Goal: Navigation & Orientation: Find specific page/section

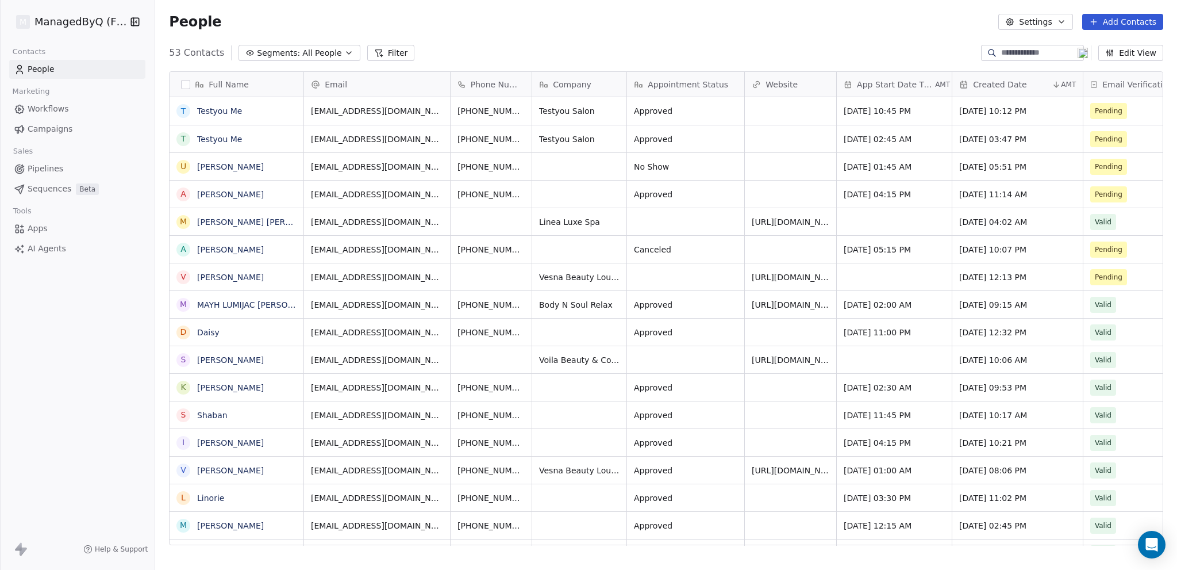
scroll to position [9, 9]
click at [136, 18] on icon "button" at bounding box center [135, 21] width 7 height 7
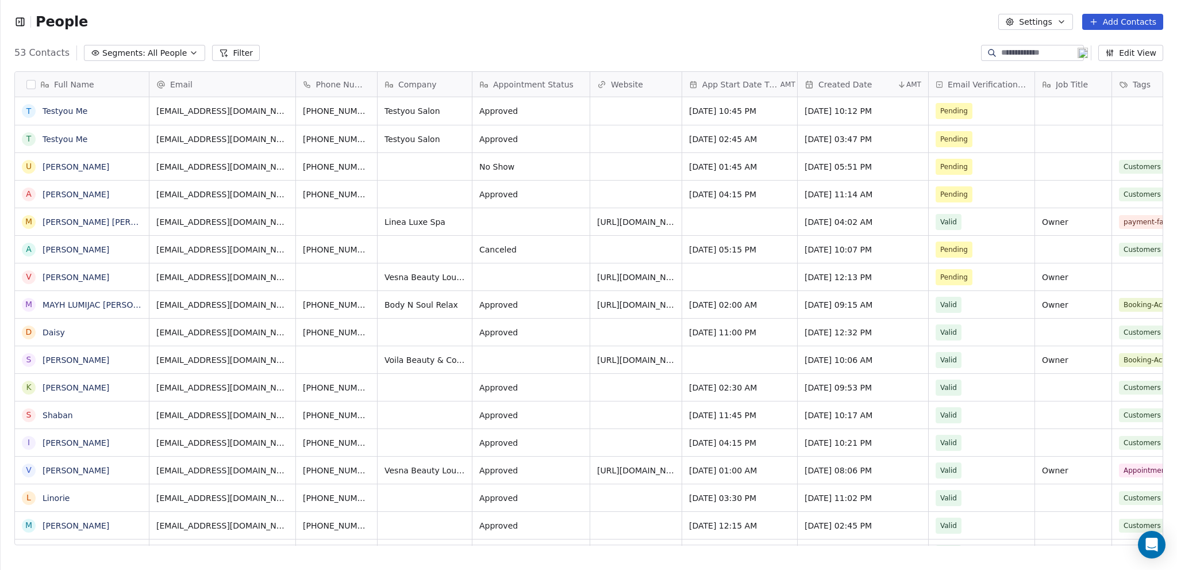
click at [24, 25] on icon "button" at bounding box center [19, 21] width 11 height 11
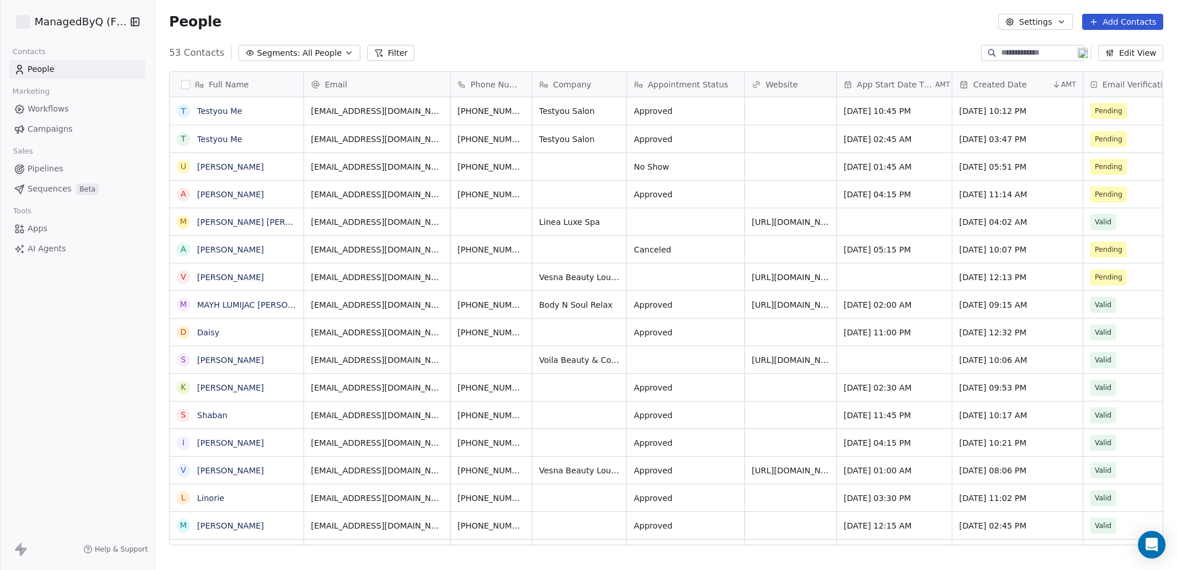
click at [87, 18] on html "ManagedByQ (FZE) Contacts People Marketing Workflows Campaigns Sales Pipelines …" at bounding box center [588, 285] width 1177 height 570
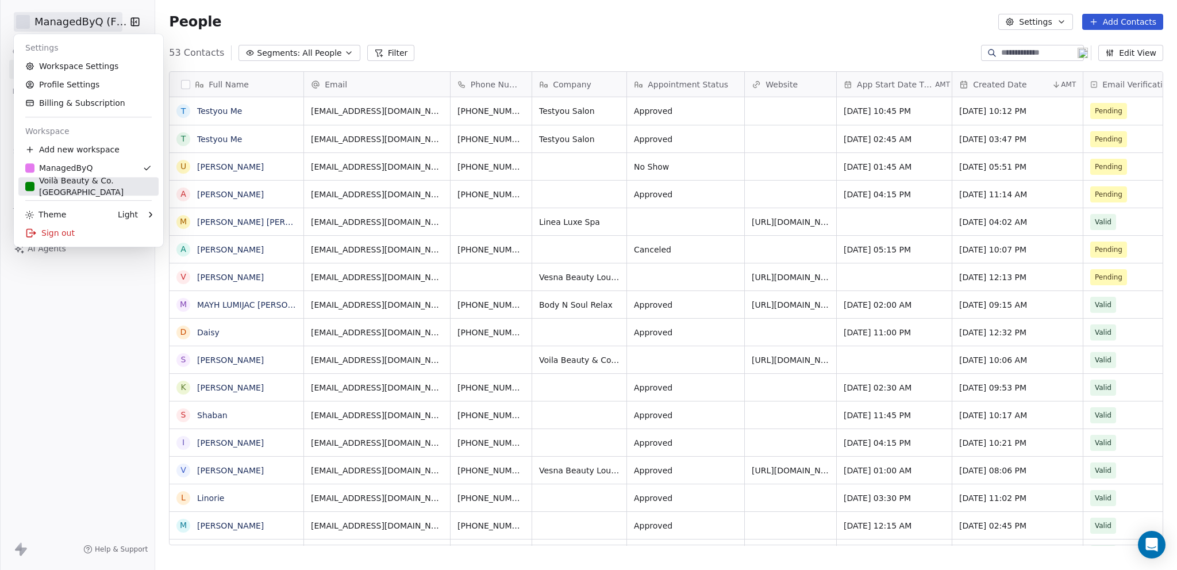
click at [85, 186] on div "Voilà Beauty & Co. [GEOGRAPHIC_DATA]" at bounding box center [88, 186] width 126 height 23
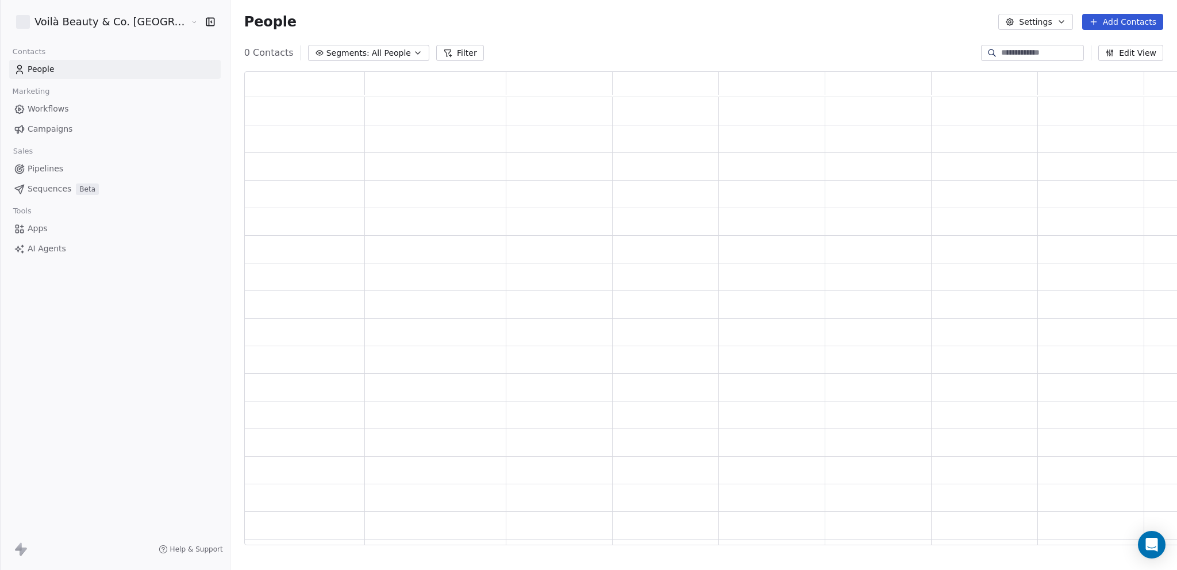
scroll to position [465, 965]
click at [97, 20] on html "Voilà Beauty & Co. Lounge Contacts People Marketing Workflows Campaigns Sales S…" at bounding box center [588, 285] width 1177 height 570
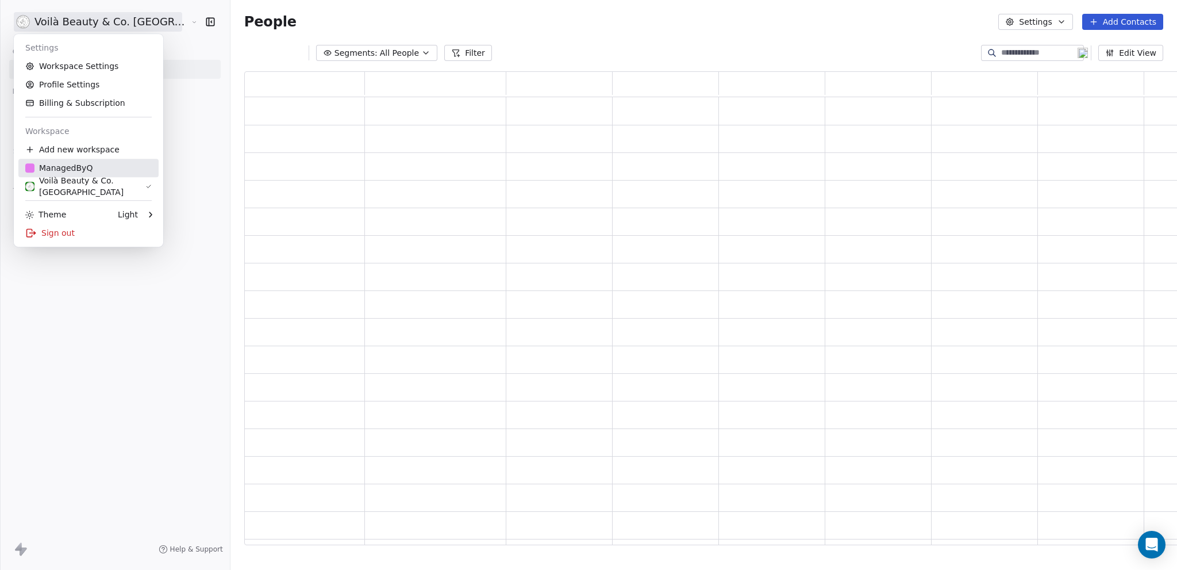
click at [75, 167] on div "ManagedByQ" at bounding box center [58, 167] width 67 height 11
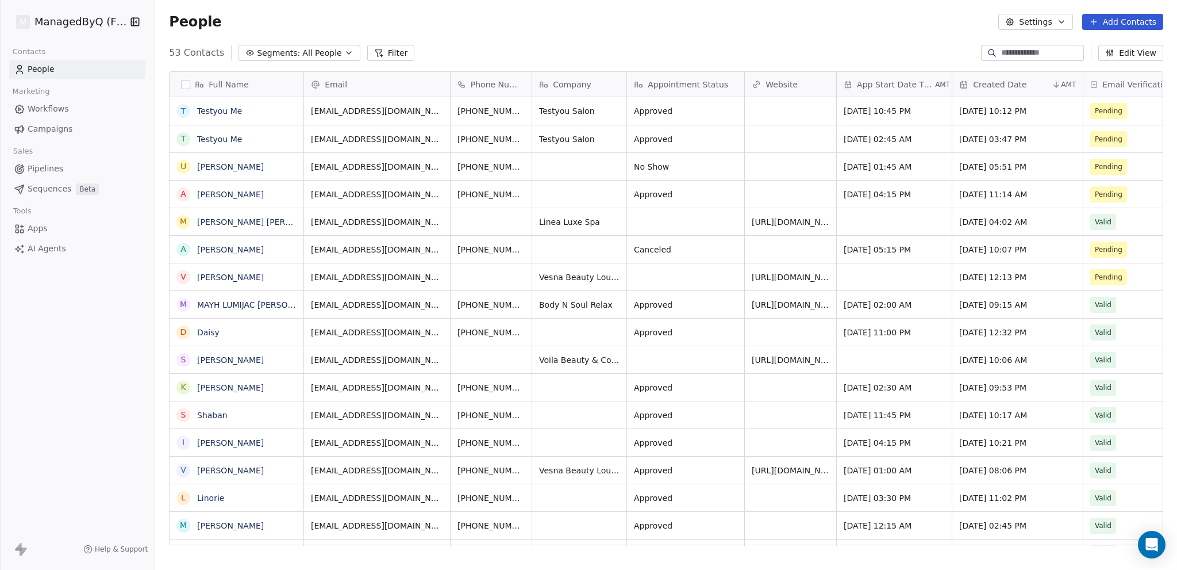
scroll to position [9, 9]
